Goal: Find specific page/section: Find specific page/section

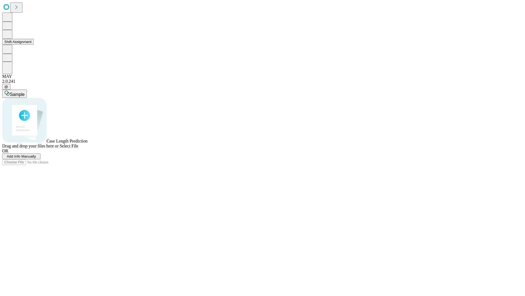
click at [34, 45] on button "Shift Assignment" at bounding box center [17, 42] width 31 height 6
